Goal: Information Seeking & Learning: Learn about a topic

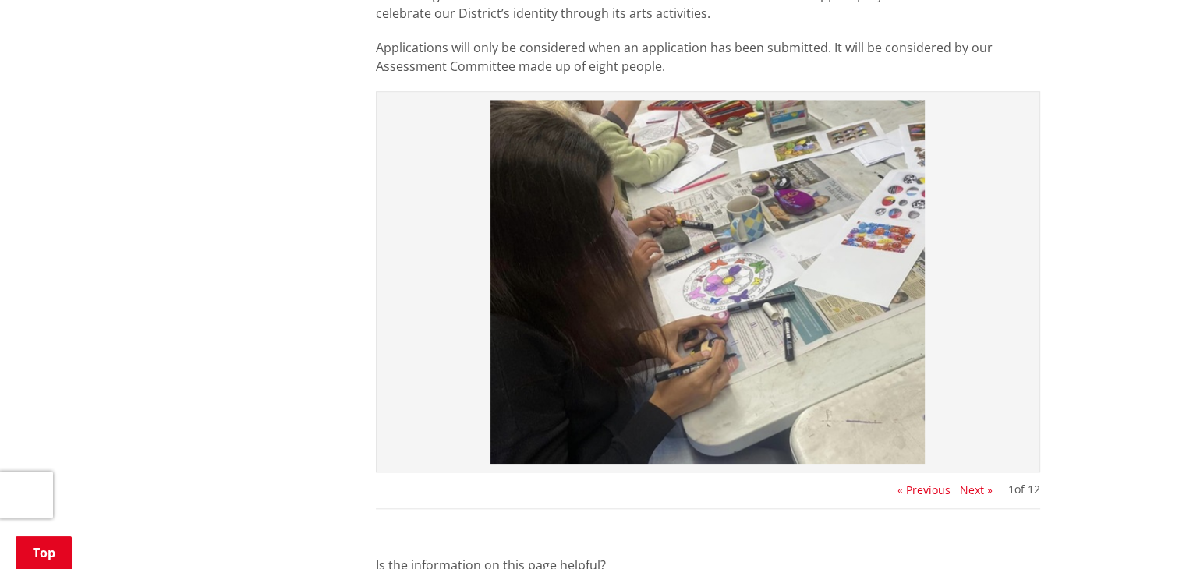
scroll to position [1431, 0]
click at [966, 490] on button "Next »" at bounding box center [976, 489] width 33 height 12
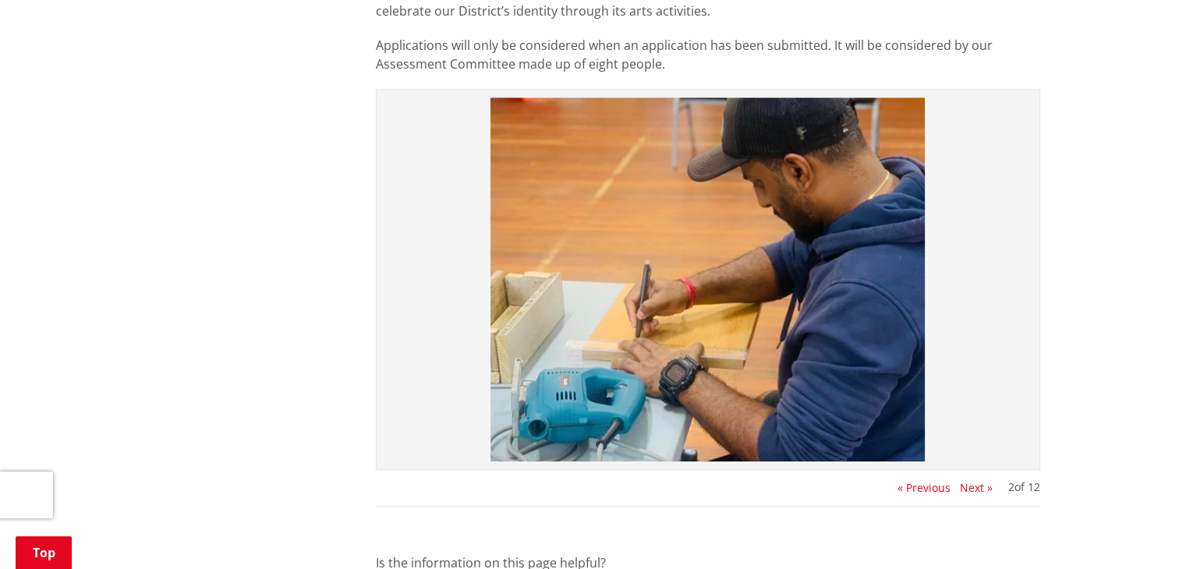
scroll to position [1434, 0]
click at [974, 490] on button "Next »" at bounding box center [976, 487] width 33 height 12
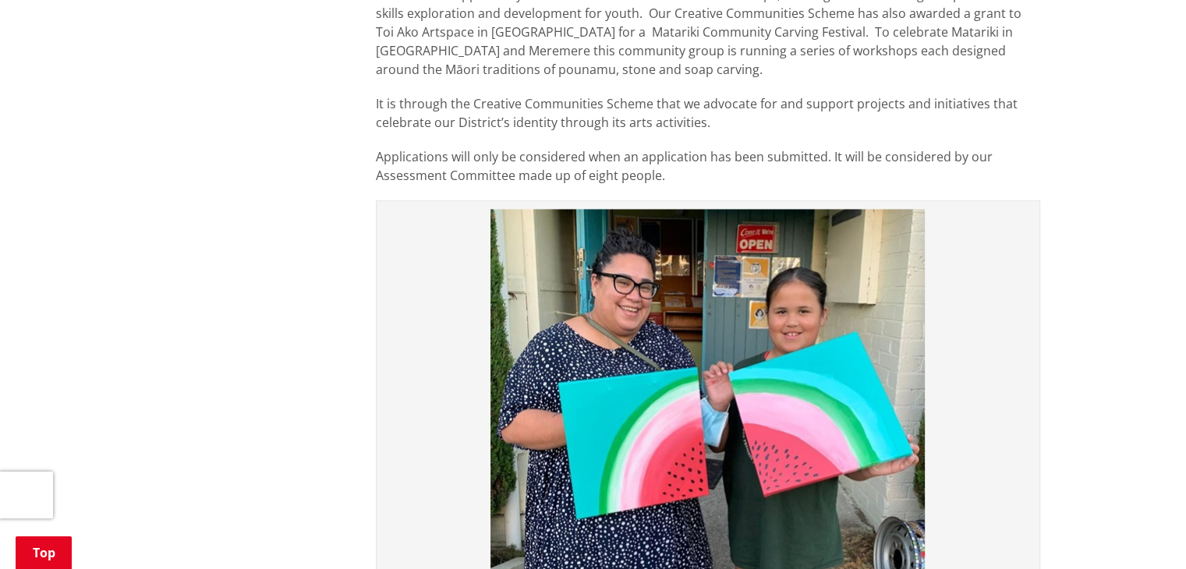
scroll to position [1494, 0]
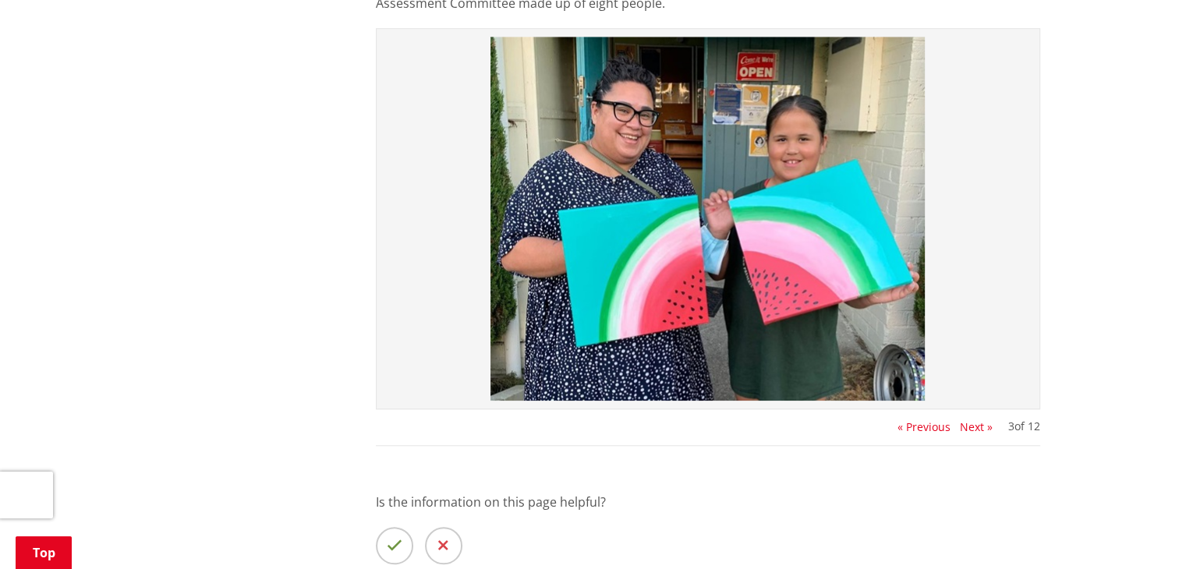
click at [926, 428] on button "« Previous" at bounding box center [923, 427] width 53 height 12
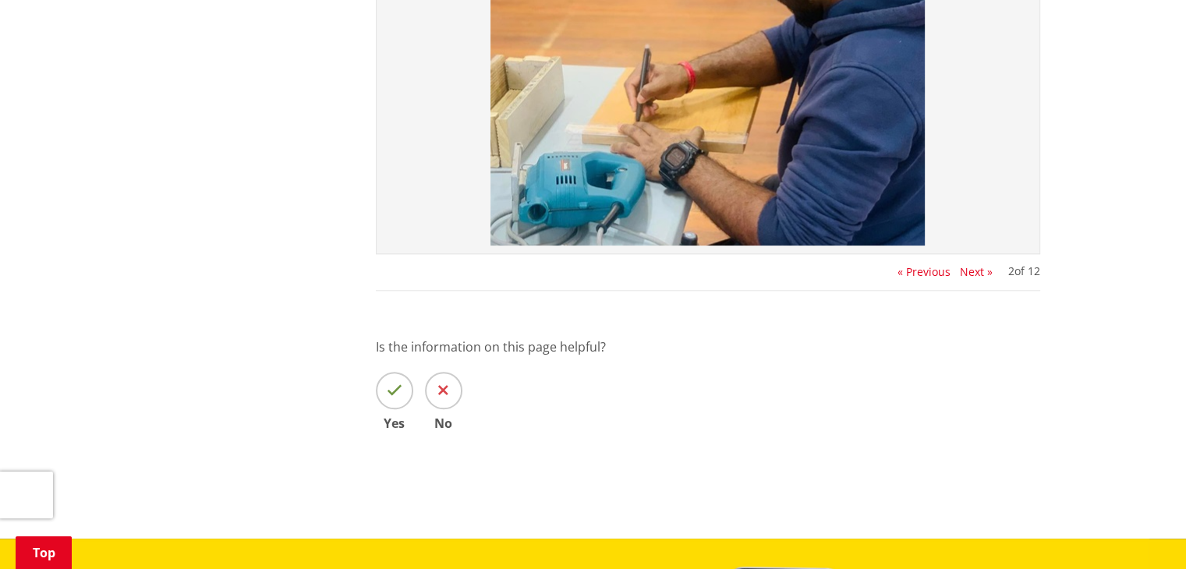
scroll to position [1651, 0]
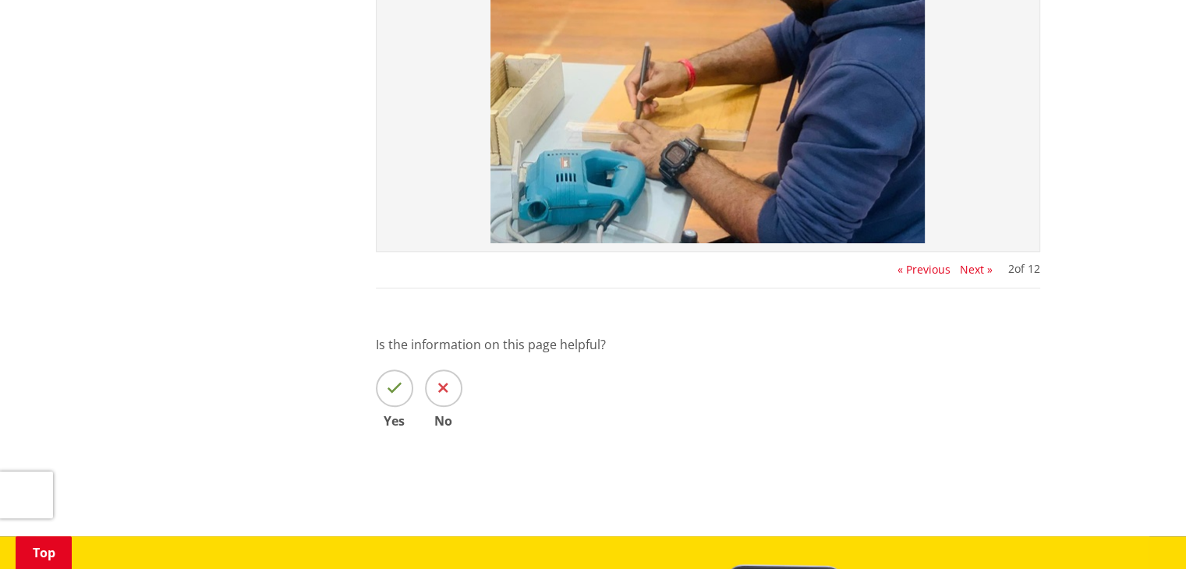
click at [977, 274] on button "Next »" at bounding box center [976, 270] width 33 height 12
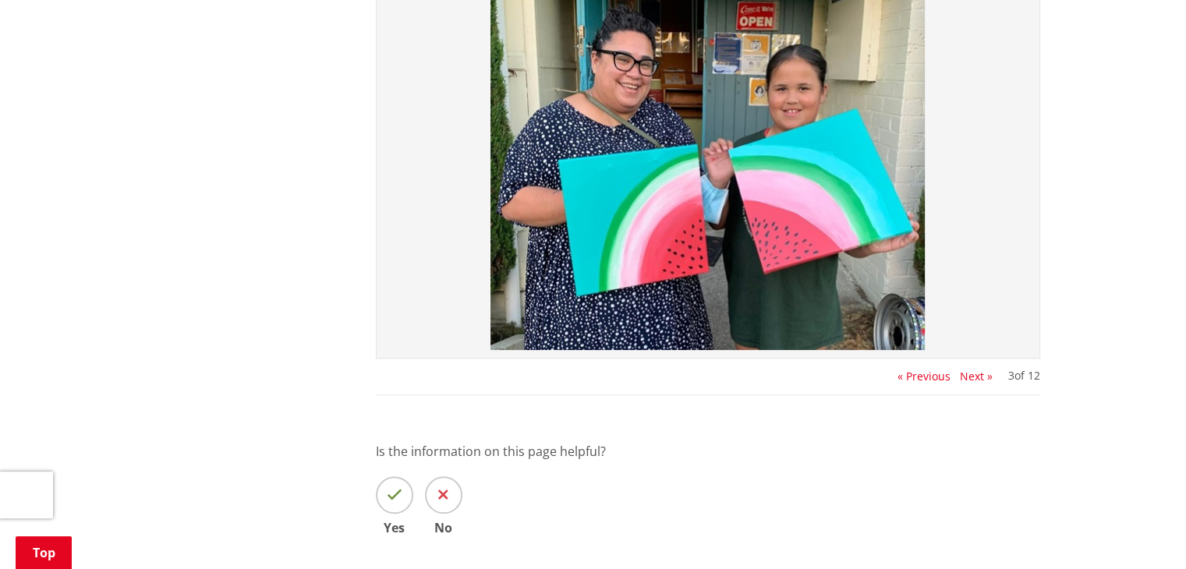
scroll to position [1545, 0]
click at [973, 376] on button "Next »" at bounding box center [976, 376] width 33 height 12
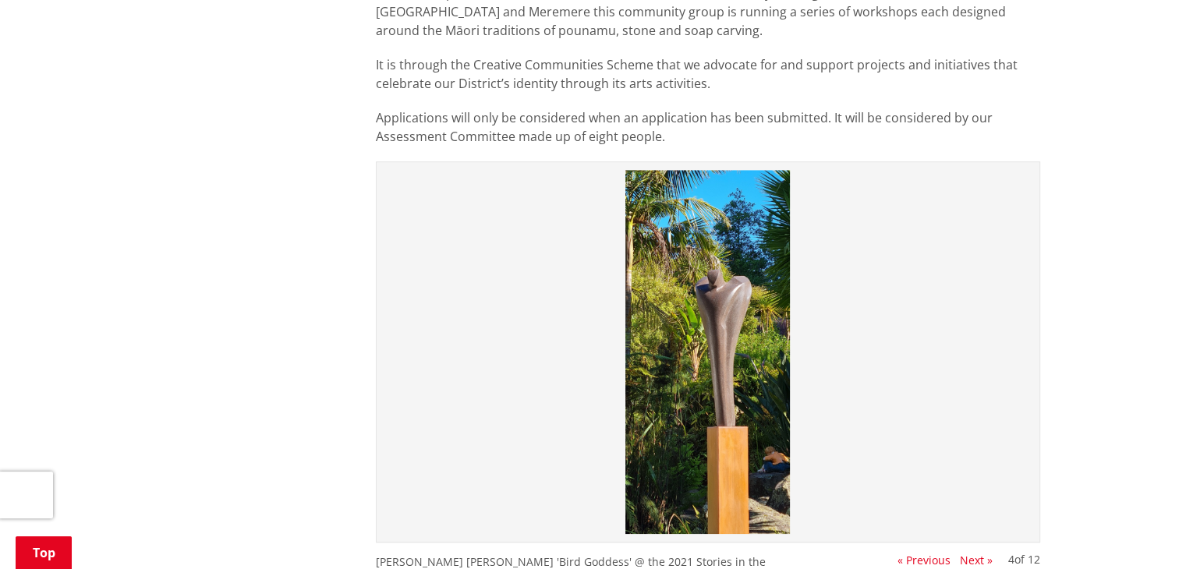
scroll to position [1431, 0]
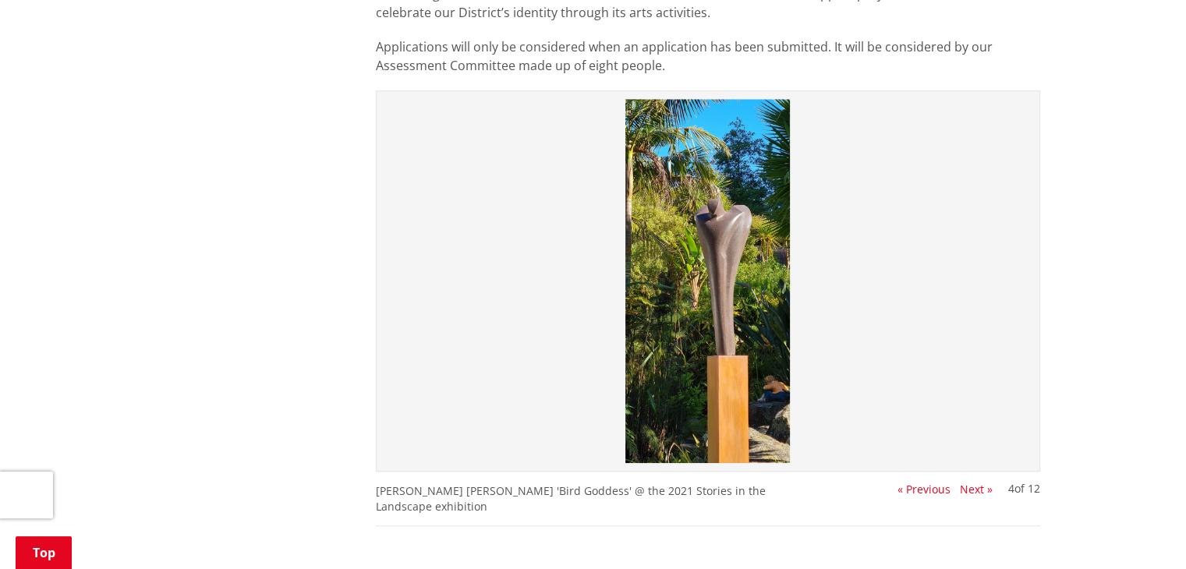
click at [978, 488] on button "Next »" at bounding box center [976, 489] width 33 height 12
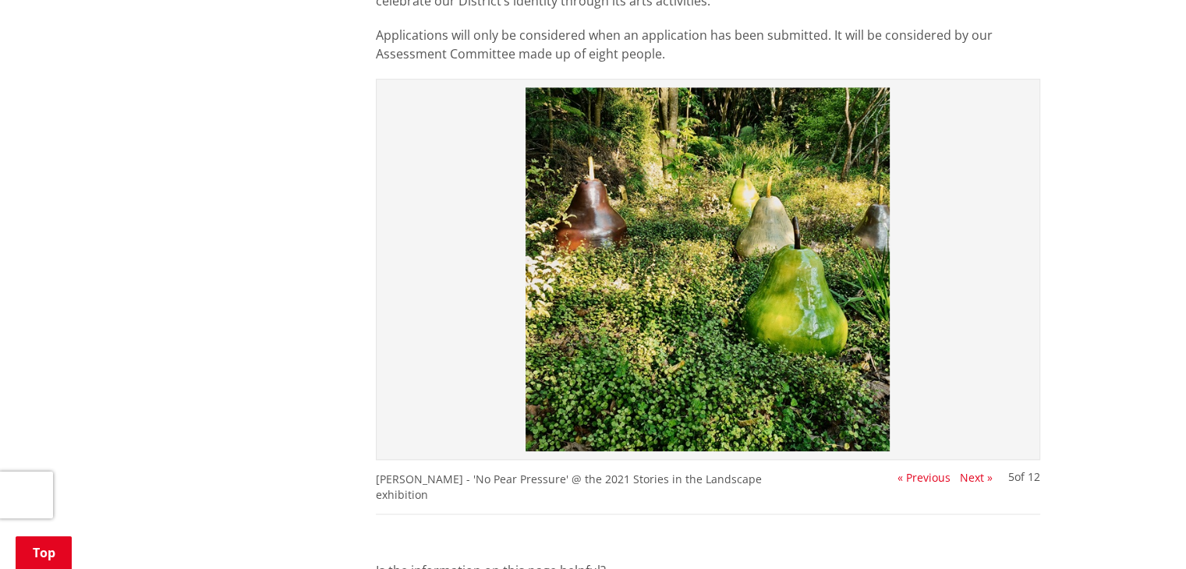
scroll to position [1444, 0]
click at [983, 479] on button "Next »" at bounding box center [976, 477] width 33 height 12
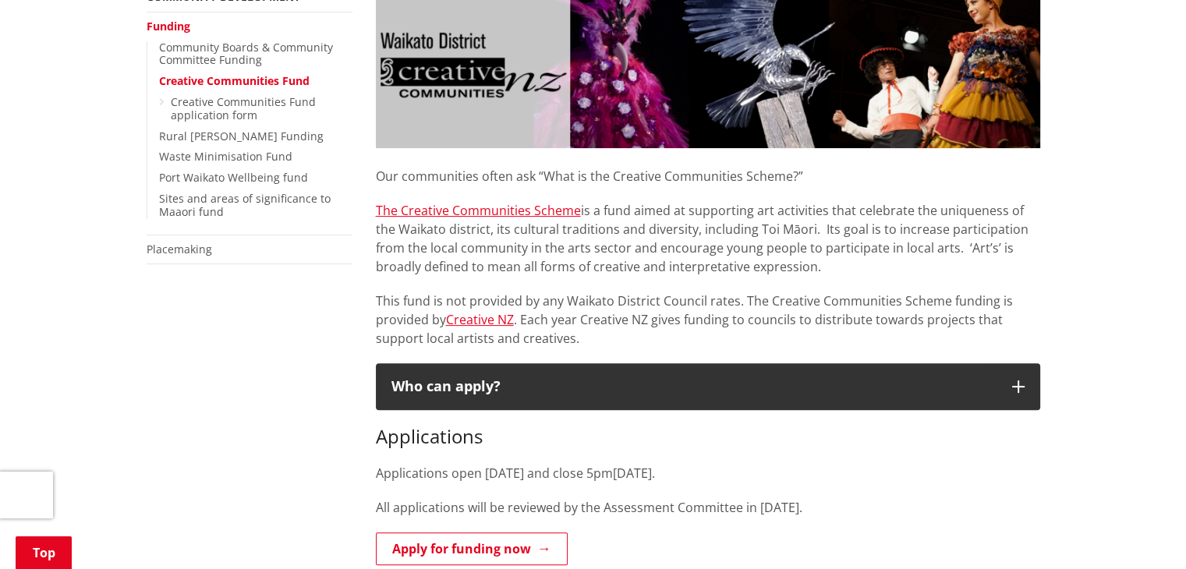
scroll to position [0, 0]
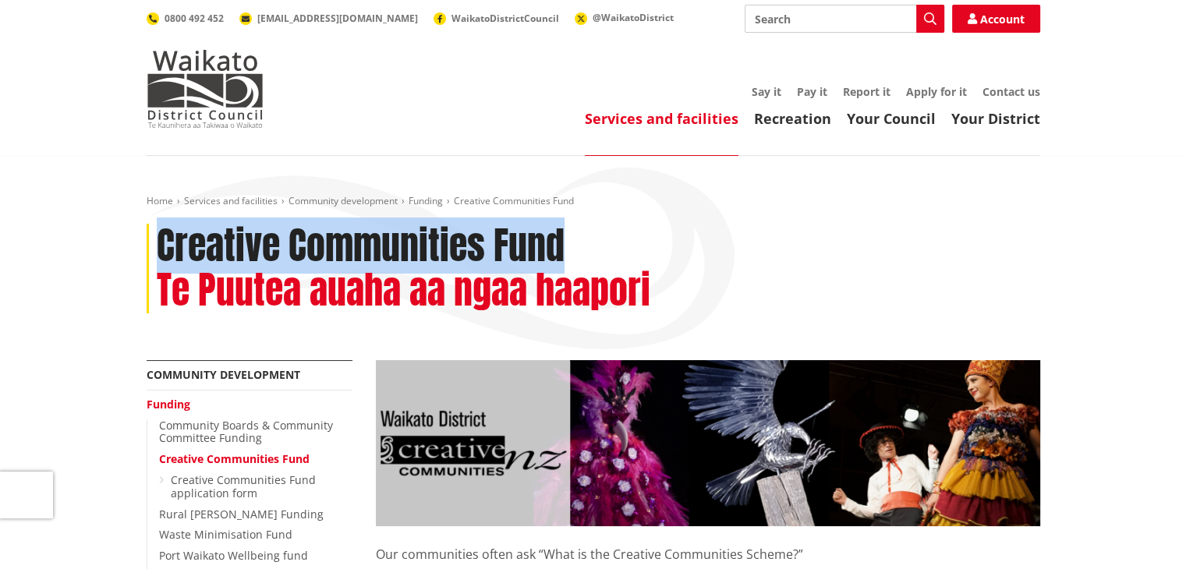
drag, startPoint x: 581, startPoint y: 249, endPoint x: 160, endPoint y: 259, distance: 421.1
click at [160, 259] on div "Creative Communities Fund Te Puutea auaha aa ngaa haapori" at bounding box center [593, 269] width 893 height 90
copy h1 "Creative Communities Fund"
